Goal: Information Seeking & Learning: Check status

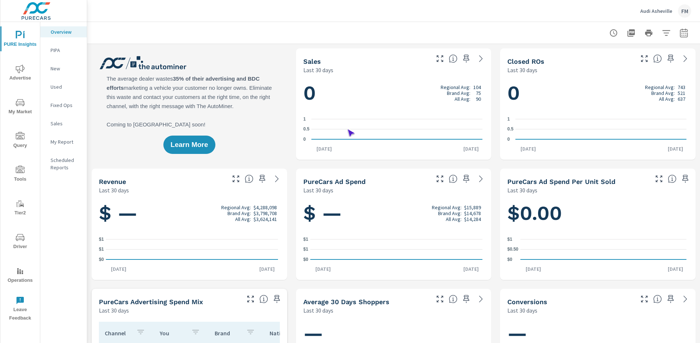
click at [20, 276] on span "Operations" at bounding box center [20, 276] width 35 height 18
